Goal: Transaction & Acquisition: Purchase product/service

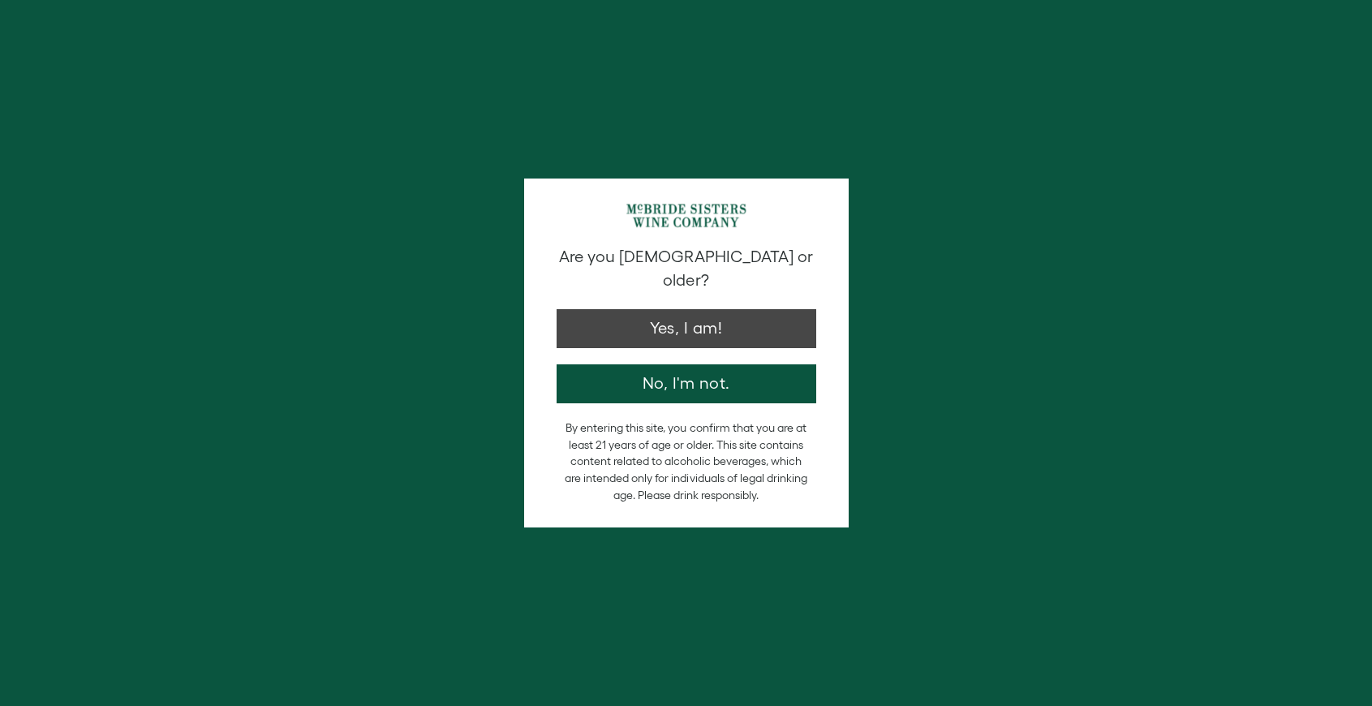
click at [687, 309] on button "Yes, I am!" at bounding box center [686, 328] width 260 height 39
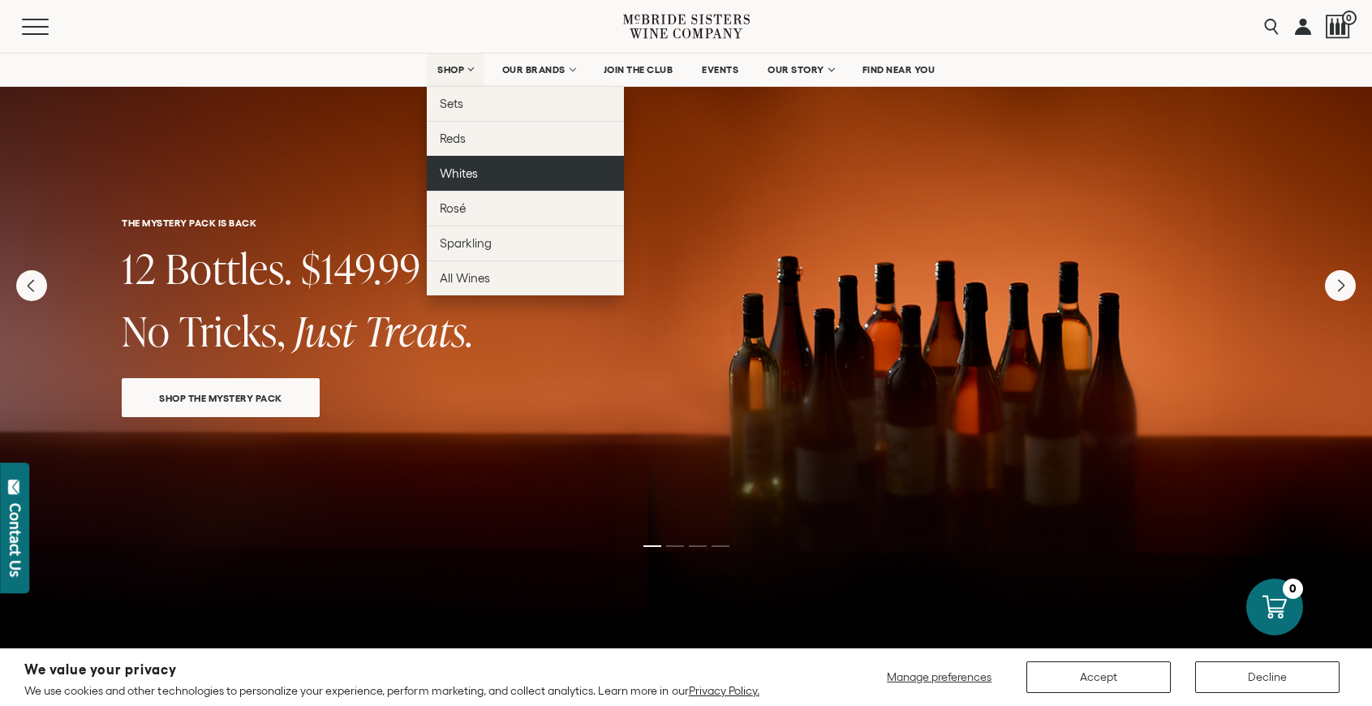
click at [465, 174] on span "Whites" at bounding box center [459, 173] width 38 height 14
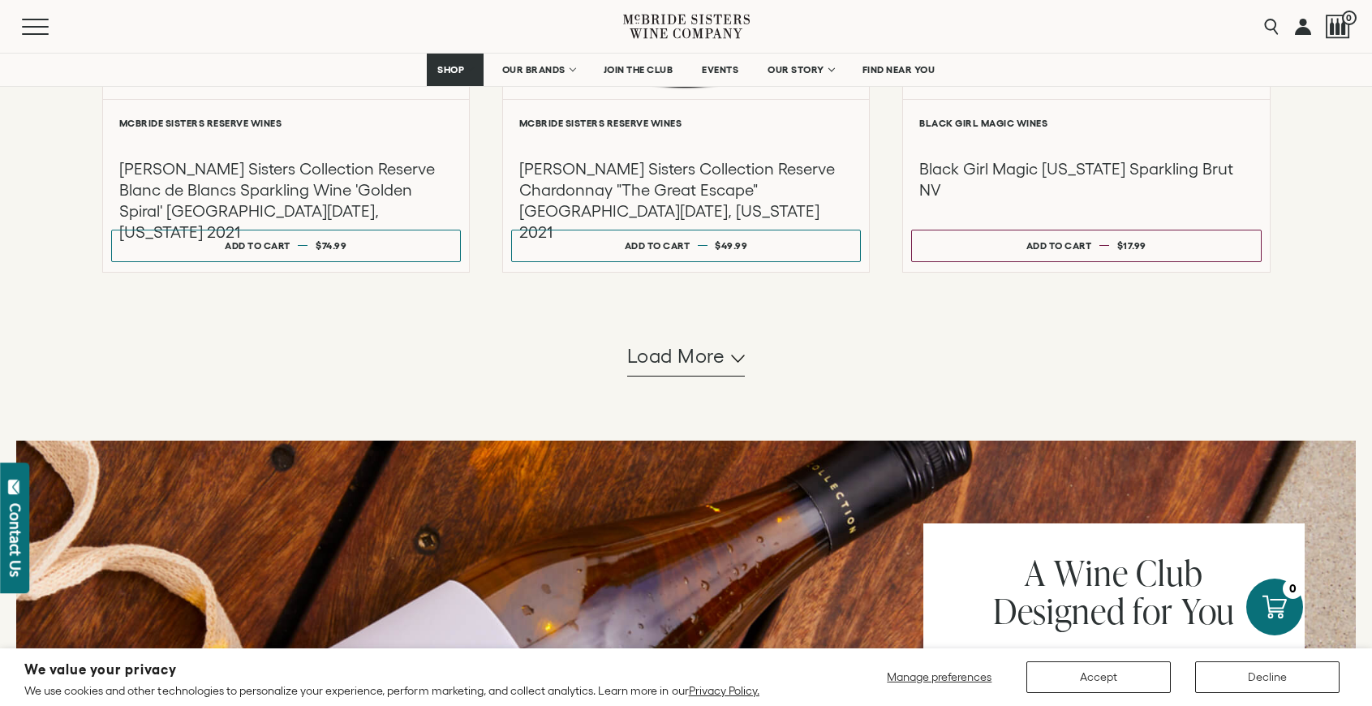
scroll to position [1649, 0]
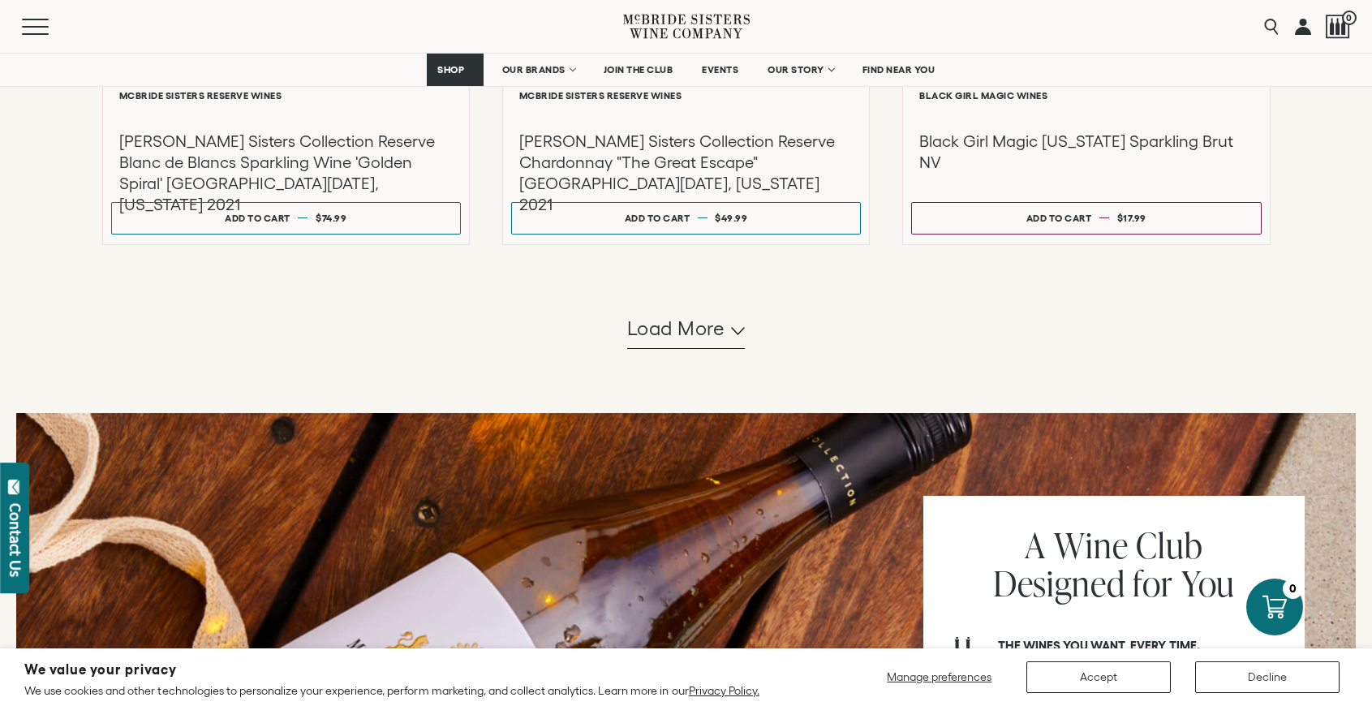
click at [694, 339] on span "Load more" at bounding box center [676, 329] width 98 height 28
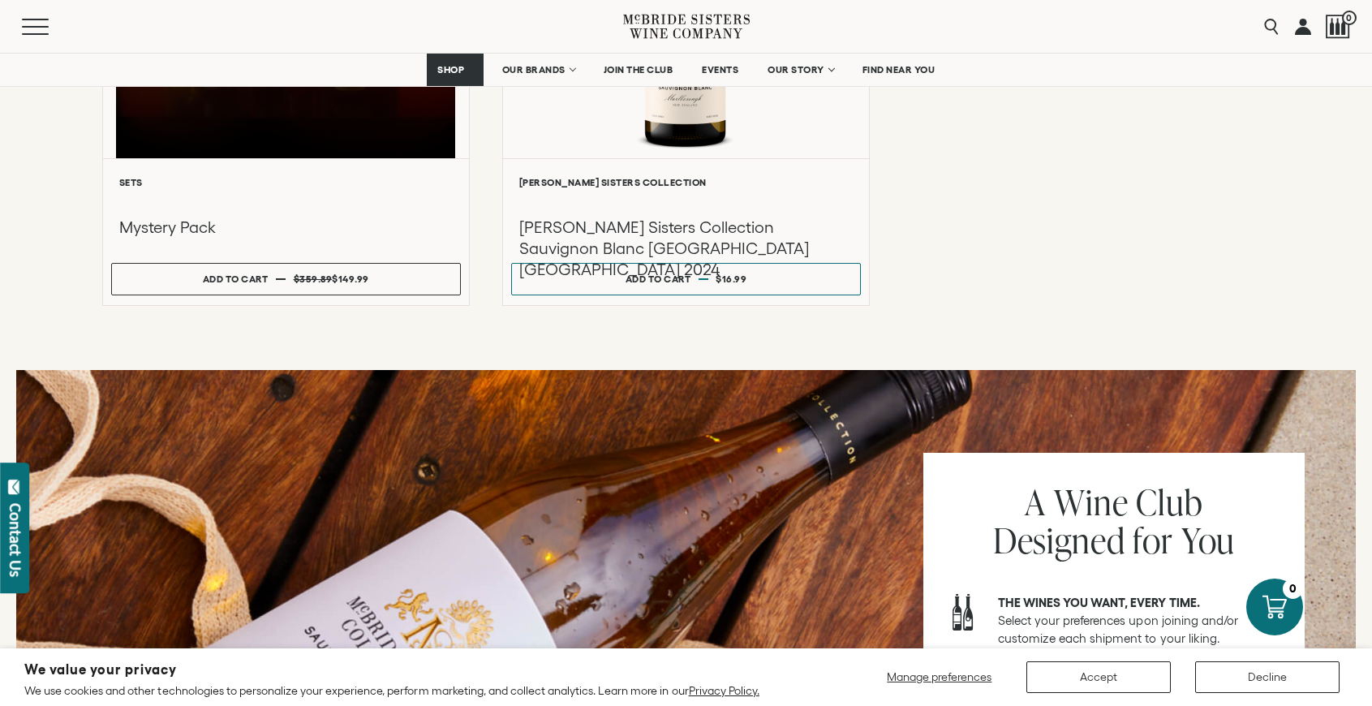
scroll to position [2628, 0]
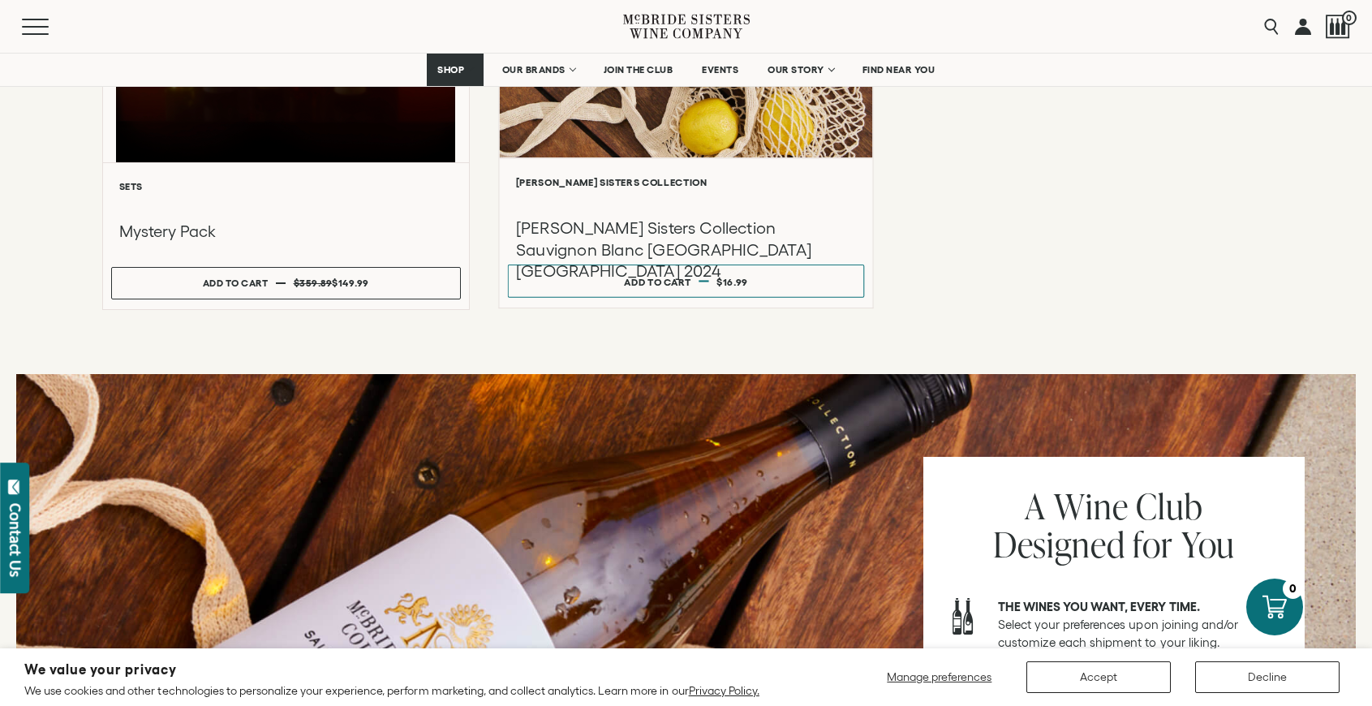
click at [682, 237] on h3 "McBride Sisters Collection Sauvignon Blanc Marlborough New Zealand 2024" at bounding box center [686, 249] width 341 height 65
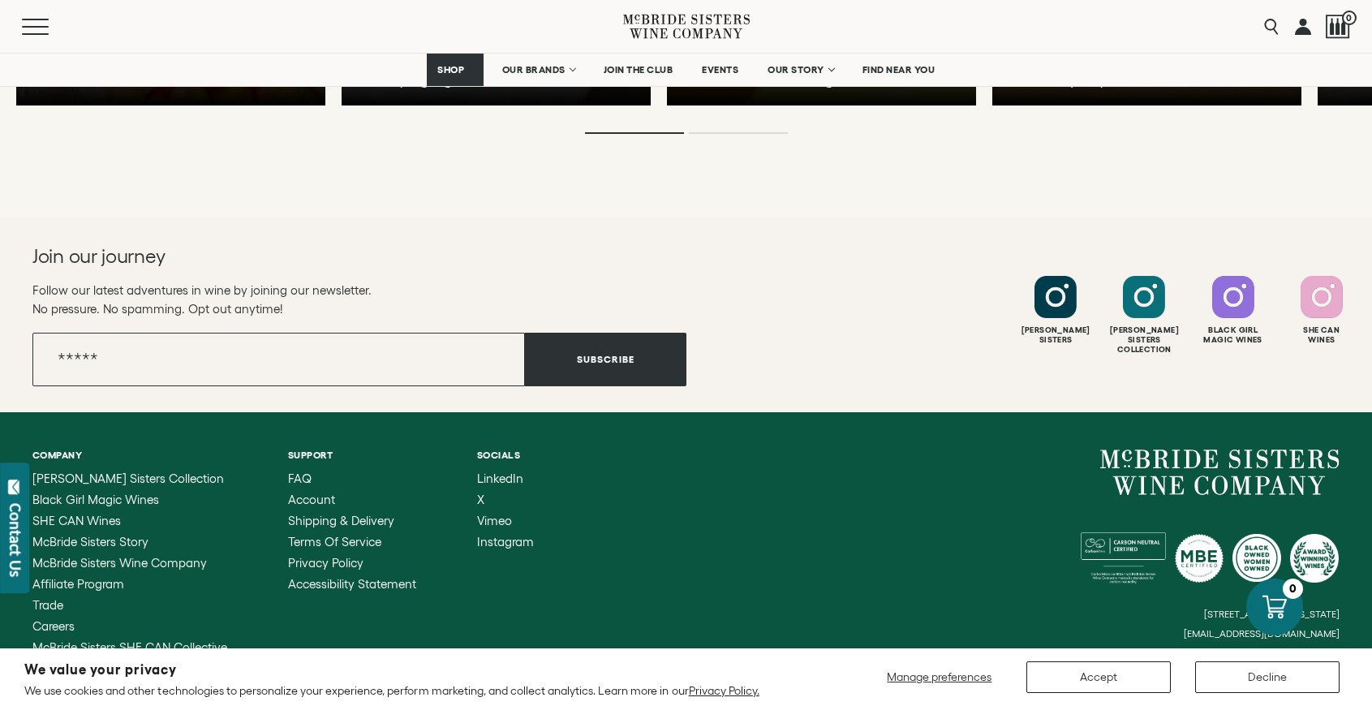
scroll to position [4141, 0]
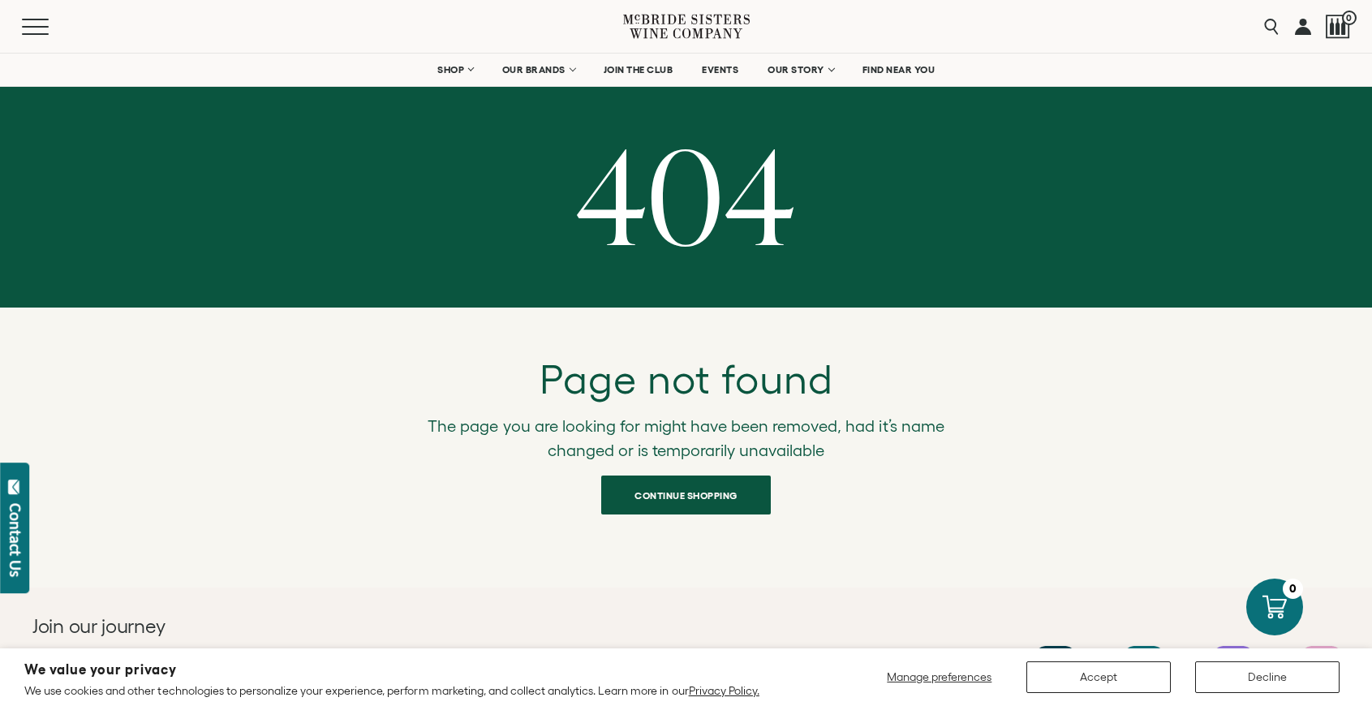
click at [1134, 681] on button "Accept" at bounding box center [1098, 677] width 144 height 32
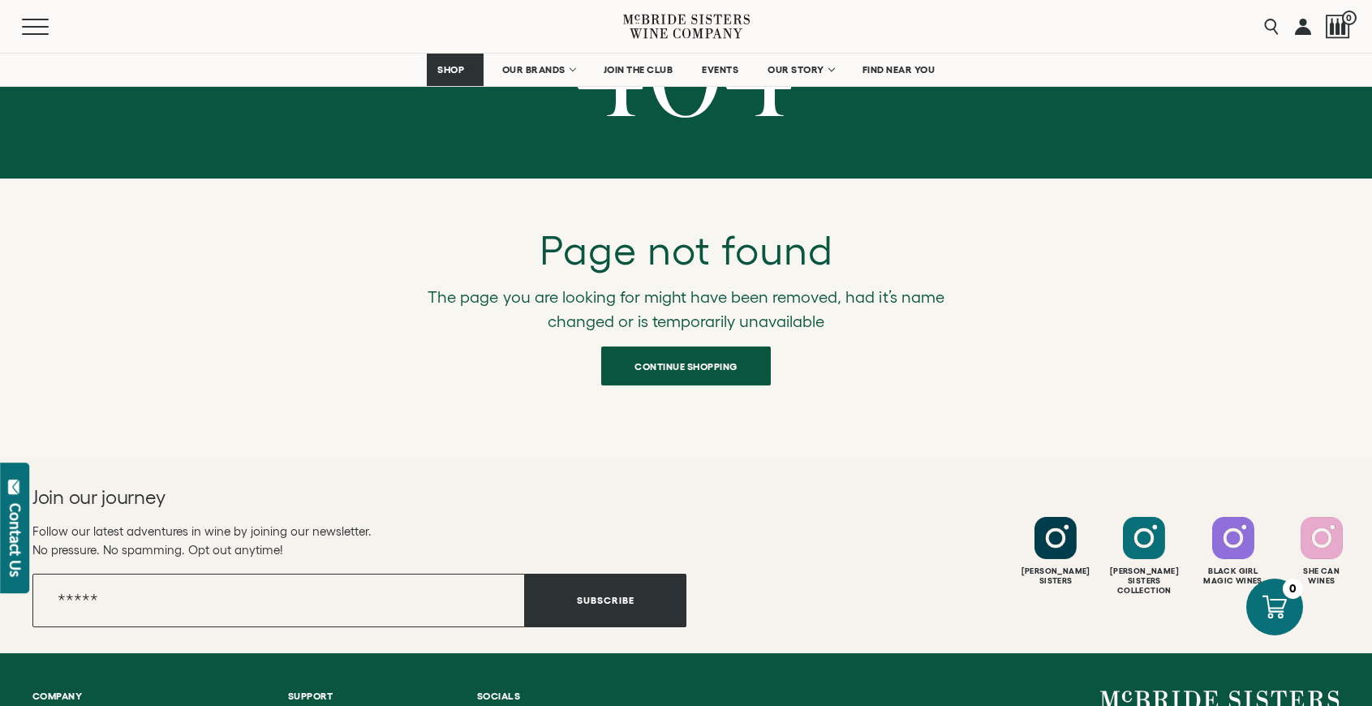
scroll to position [125, 0]
